Goal: Information Seeking & Learning: Find specific fact

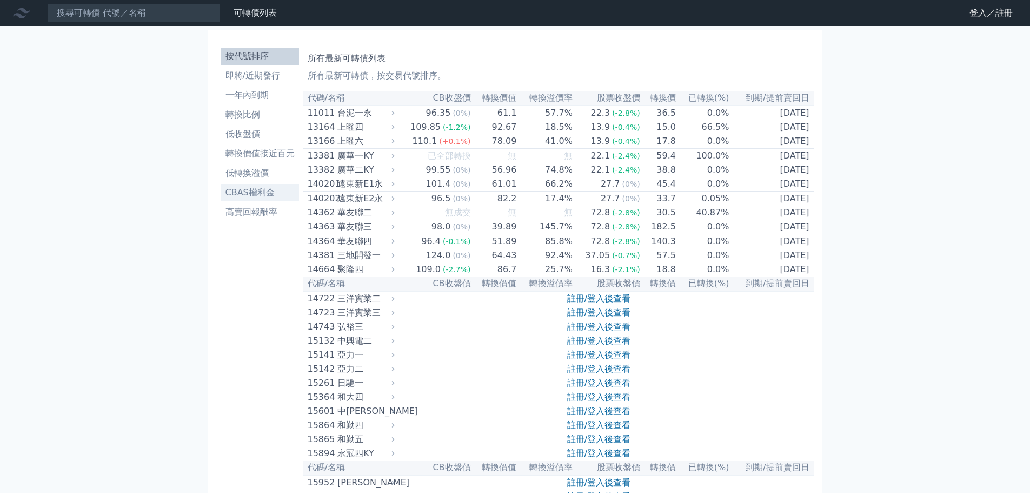
click at [269, 190] on li "CBAS權利金" at bounding box center [260, 192] width 78 height 13
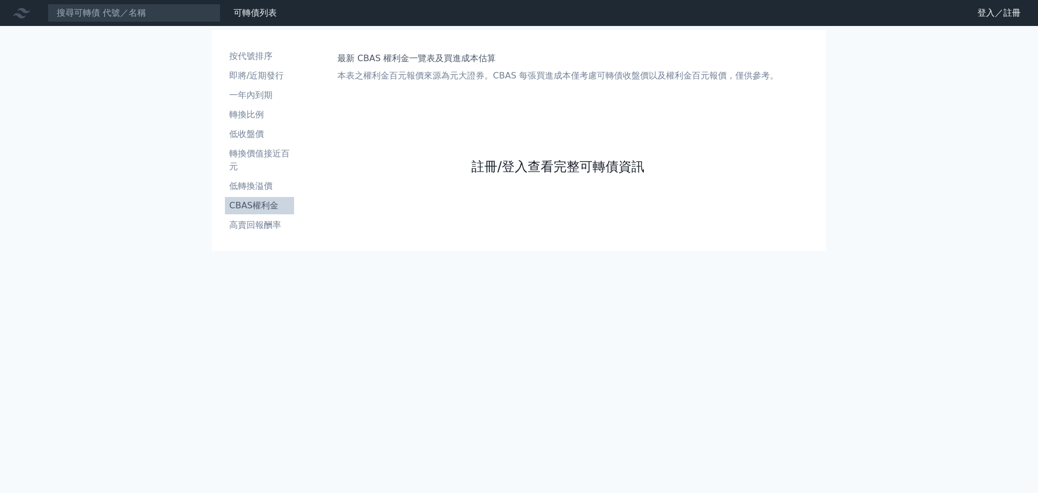
click at [528, 159] on link "註冊/登入查看完整可轉債資訊" at bounding box center [558, 166] width 173 height 17
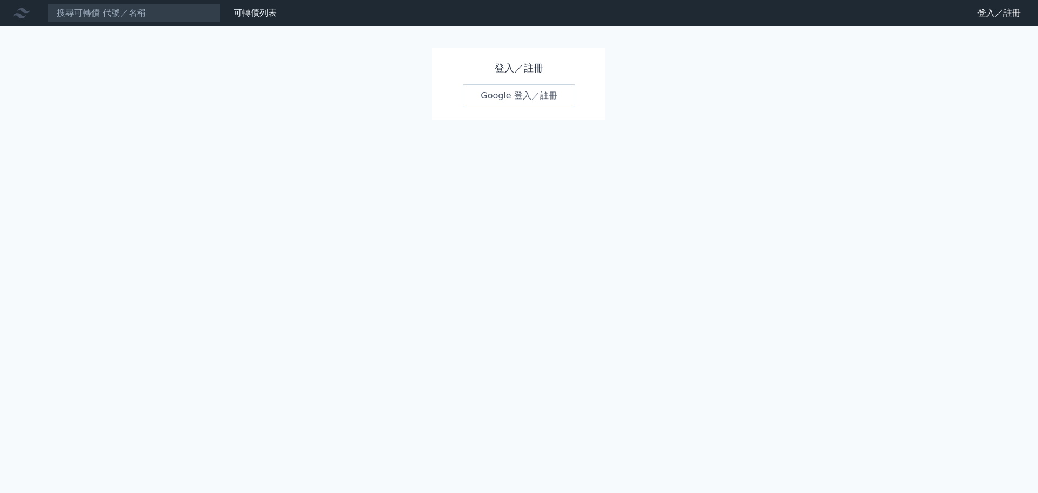
drag, startPoint x: 537, startPoint y: 98, endPoint x: 538, endPoint y: 51, distance: 46.5
click at [535, 99] on link "Google 登入／註冊" at bounding box center [519, 95] width 112 height 23
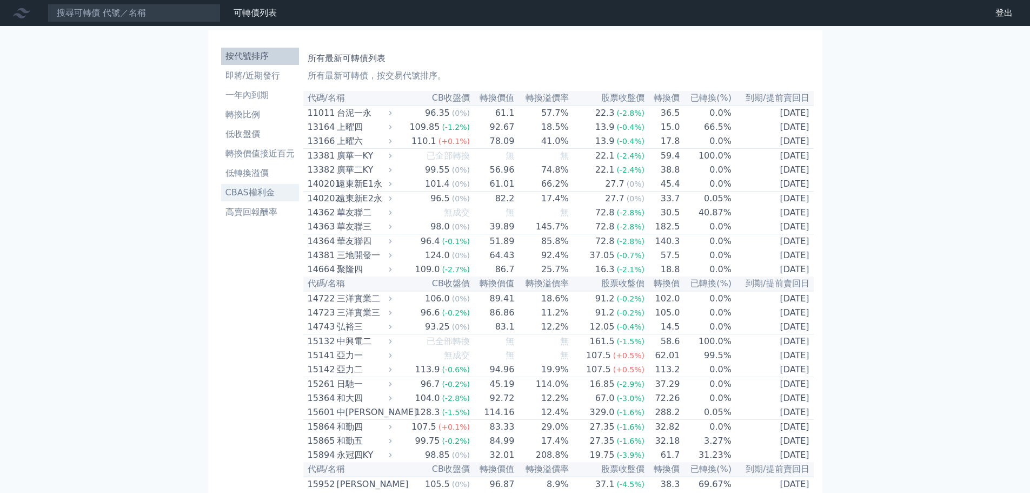
click at [266, 193] on li "CBAS權利金" at bounding box center [260, 192] width 78 height 13
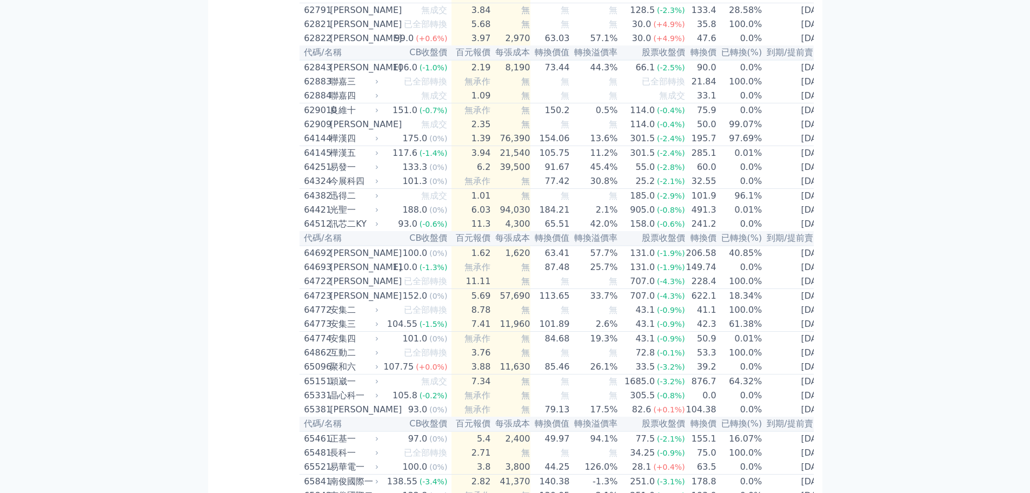
scroll to position [4304, 0]
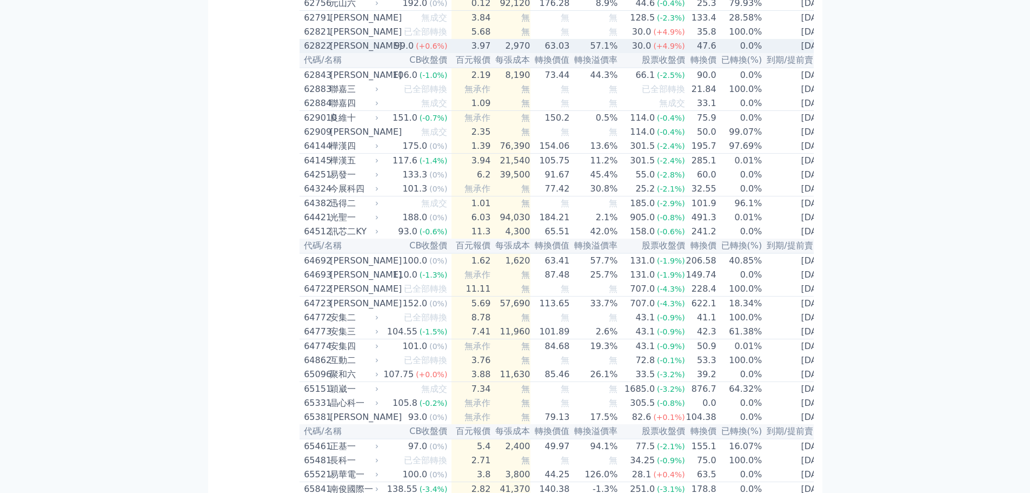
click at [553, 53] on td "63.03" at bounding box center [550, 46] width 39 height 14
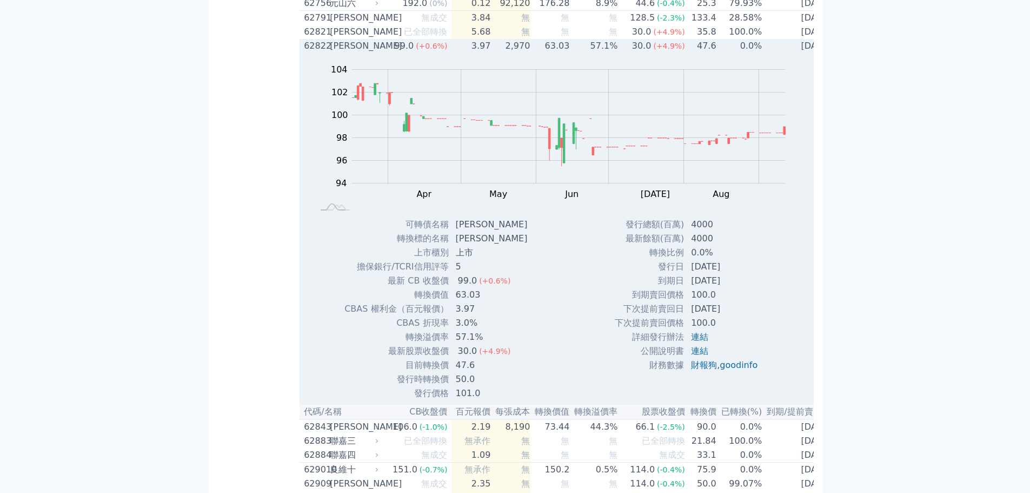
click at [549, 53] on td "63.03" at bounding box center [550, 46] width 39 height 14
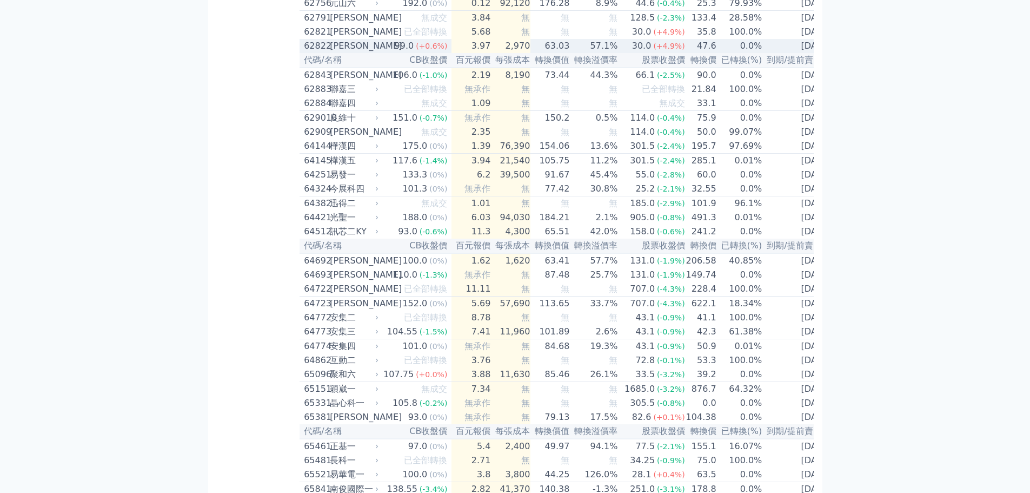
click at [549, 53] on td "63.03" at bounding box center [550, 46] width 39 height 14
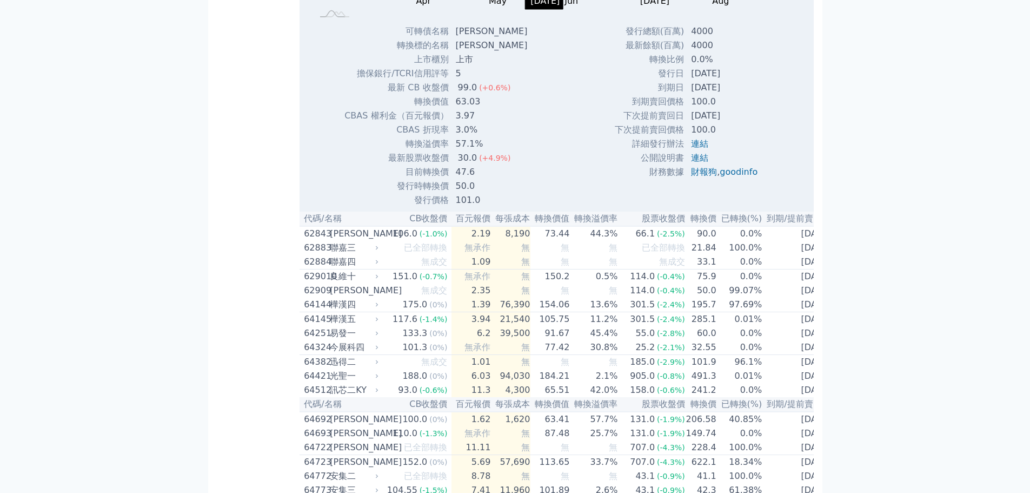
scroll to position [4359, 0]
